Goal: Task Accomplishment & Management: Use online tool/utility

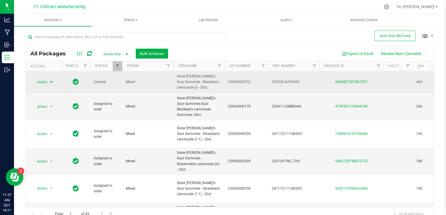
click at [53, 83] on span "select" at bounding box center [51, 82] width 5 height 5
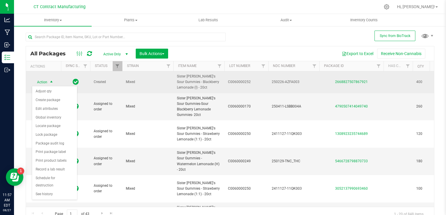
click at [53, 83] on span "select" at bounding box center [51, 82] width 5 height 5
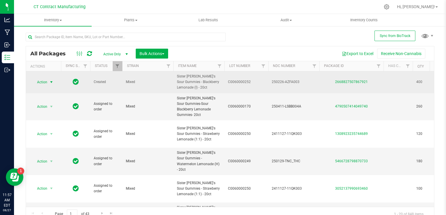
click at [51, 81] on span "select" at bounding box center [51, 82] width 5 height 5
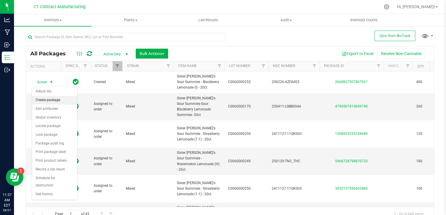
click at [58, 103] on li "Create package" at bounding box center [54, 100] width 45 height 9
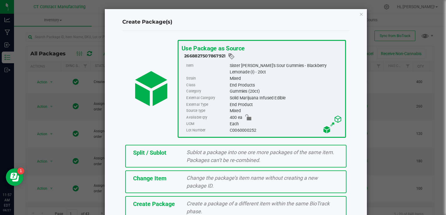
scroll to position [29, 0]
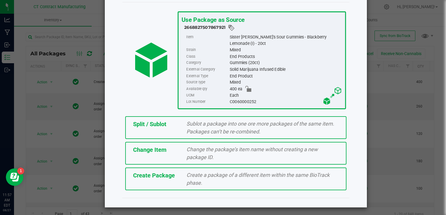
click at [191, 153] on span "Change the package’s item name without creating a new package ID." at bounding box center [251, 153] width 131 height 14
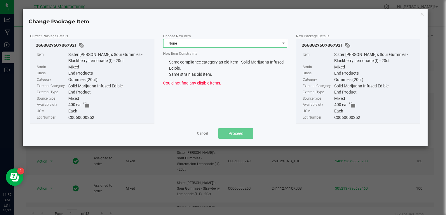
click at [189, 45] on span "None" at bounding box center [221, 43] width 116 height 8
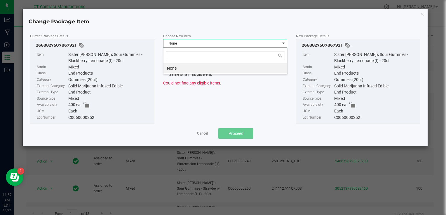
click at [180, 34] on span "Choose New Item" at bounding box center [177, 36] width 28 height 4
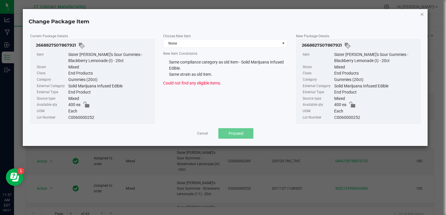
click at [421, 15] on icon "button" at bounding box center [422, 14] width 4 height 7
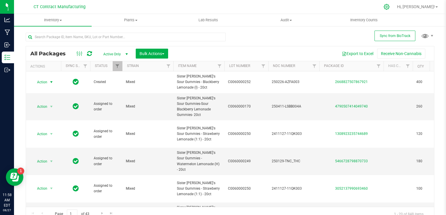
click at [389, 5] on icon at bounding box center [387, 7] width 6 height 6
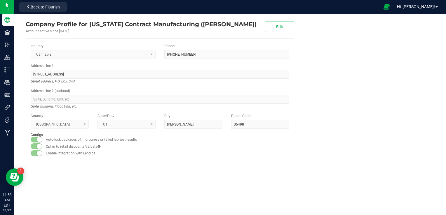
click at [390, 8] on icon at bounding box center [386, 7] width 6 height 7
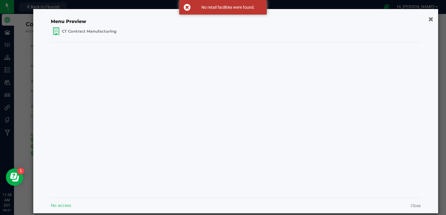
click at [428, 21] on icon "button" at bounding box center [430, 19] width 5 height 6
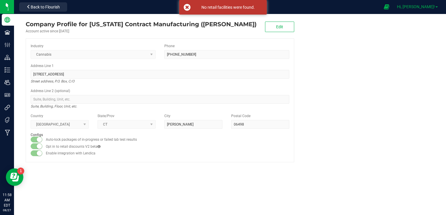
click at [431, 7] on span "Hi, [PERSON_NAME]!" at bounding box center [416, 6] width 38 height 5
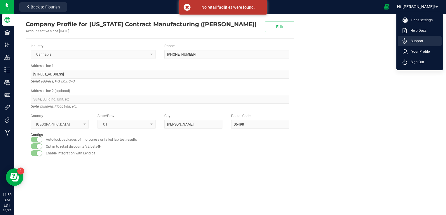
click at [418, 39] on span "Support" at bounding box center [415, 41] width 16 height 6
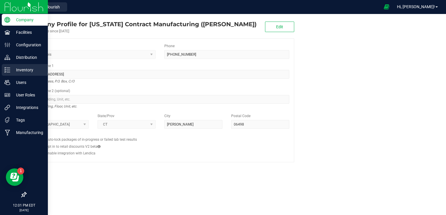
click at [20, 68] on p "Inventory" at bounding box center [27, 70] width 35 height 7
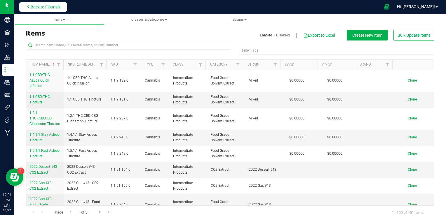
click at [53, 6] on span "Back to Flourish" at bounding box center [45, 7] width 29 height 5
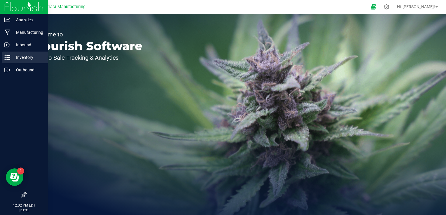
click at [26, 58] on p "Inventory" at bounding box center [27, 57] width 35 height 7
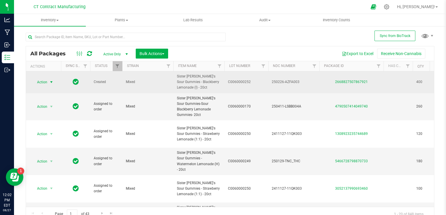
click at [51, 82] on span "select" at bounding box center [51, 82] width 5 height 5
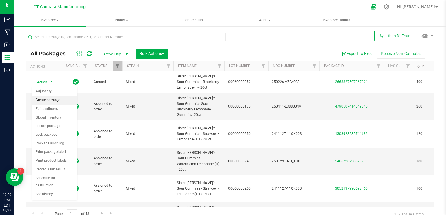
click at [59, 100] on li "Create package" at bounding box center [54, 100] width 45 height 9
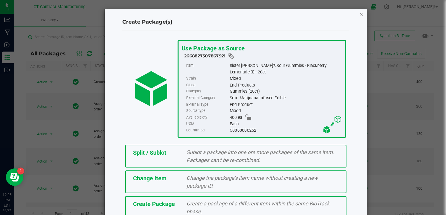
click at [360, 14] on icon "button" at bounding box center [361, 14] width 4 height 7
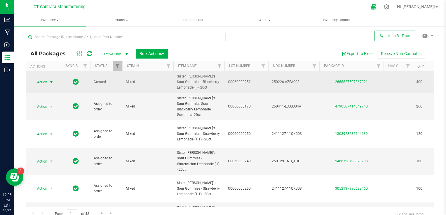
click at [51, 80] on span "select" at bounding box center [51, 82] width 5 height 5
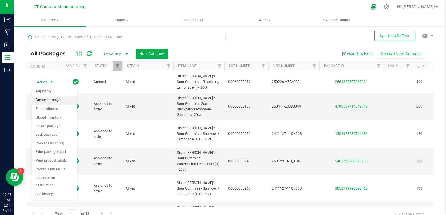
click at [50, 103] on li "Create package" at bounding box center [54, 100] width 45 height 9
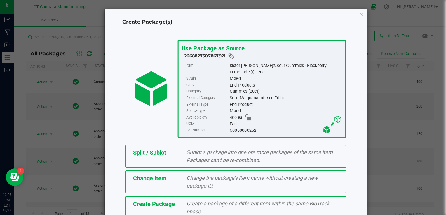
click at [215, 180] on span "Change the package’s item name without creating a new package ID." at bounding box center [251, 182] width 131 height 14
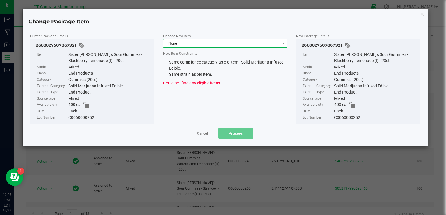
click at [205, 41] on span "None" at bounding box center [221, 43] width 116 height 8
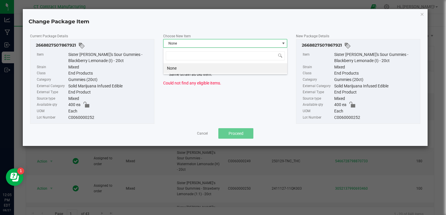
click at [205, 41] on span "None" at bounding box center [221, 43] width 116 height 8
